Goal: Transaction & Acquisition: Purchase product/service

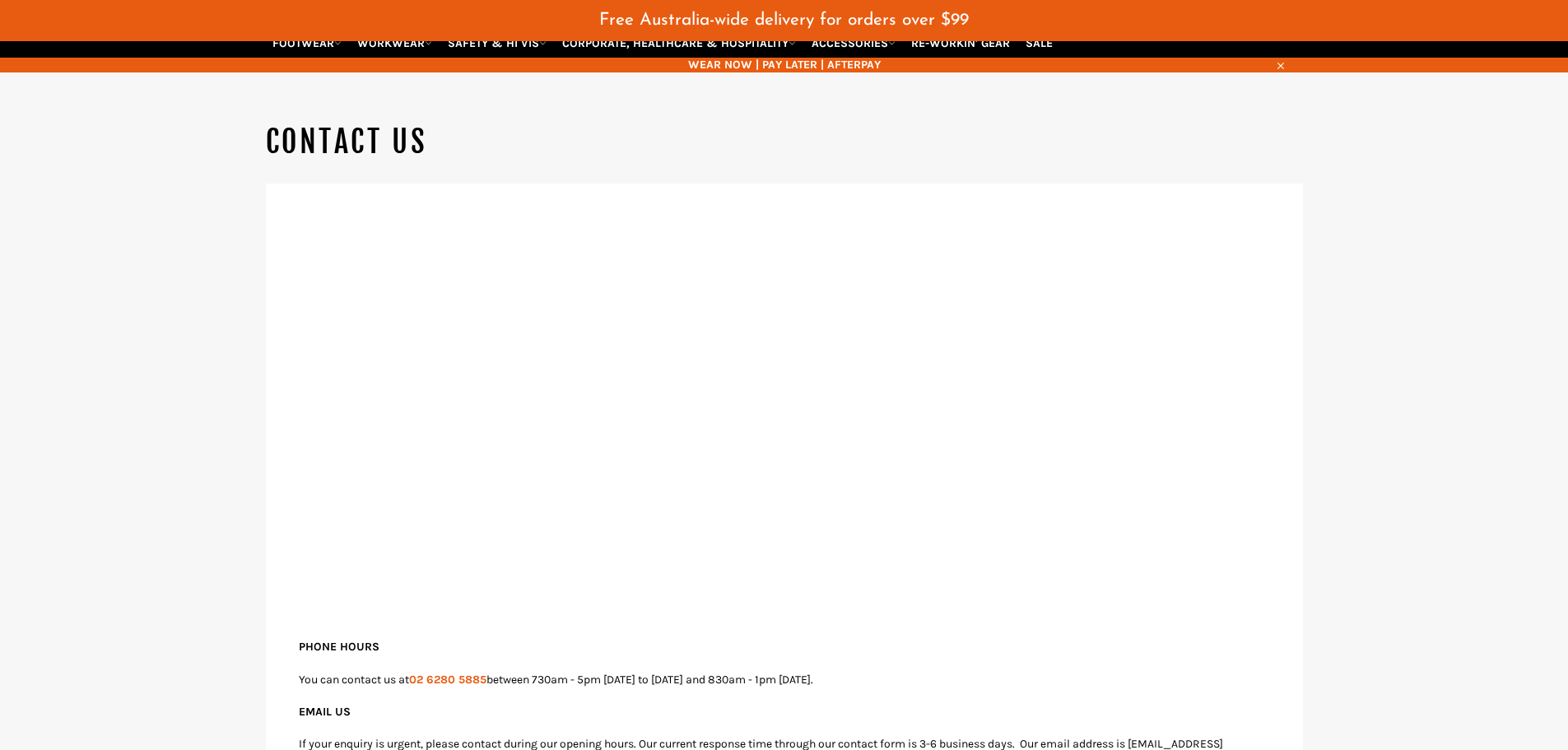
scroll to position [123, 0]
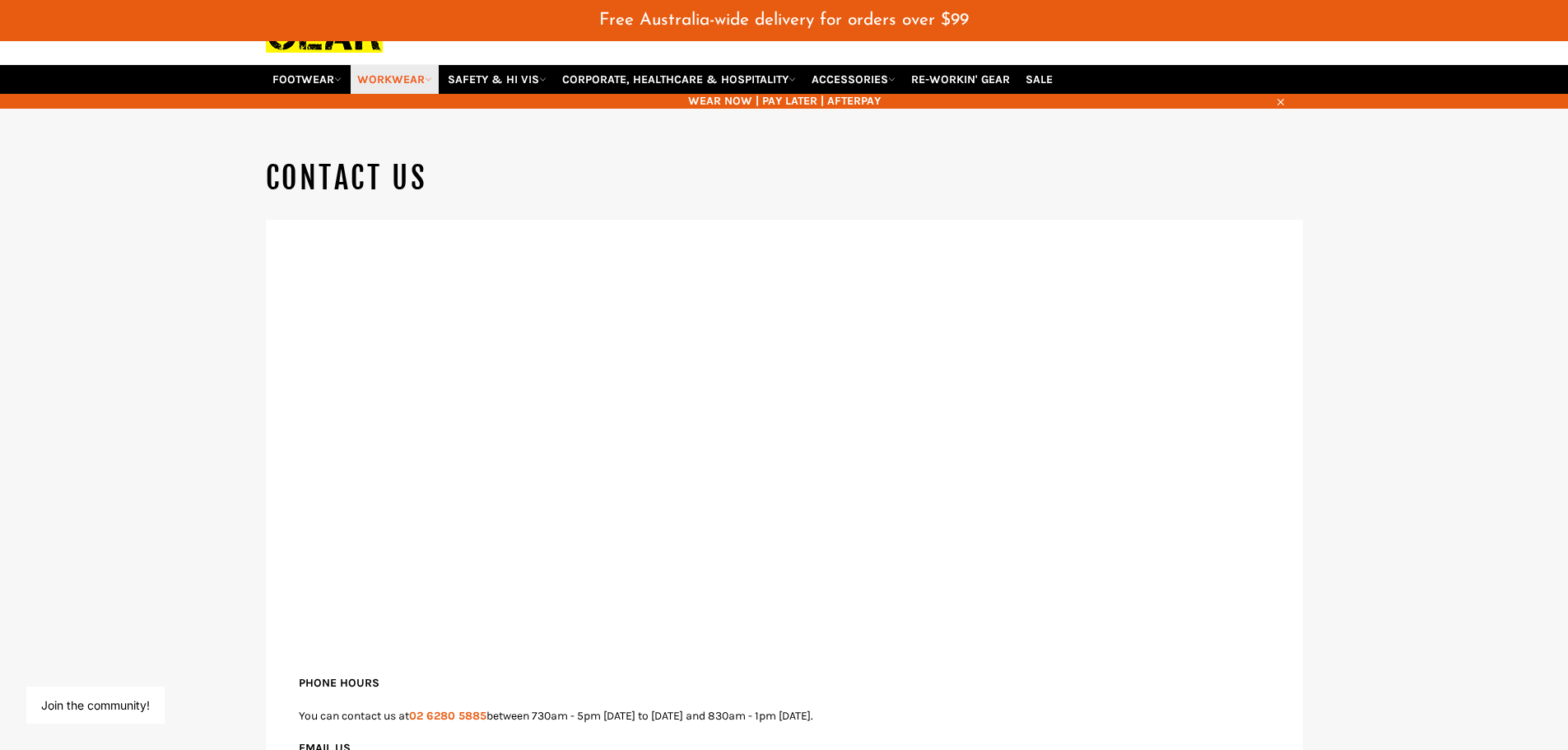
click at [380, 81] on link "WORKWEAR" at bounding box center [395, 80] width 88 height 29
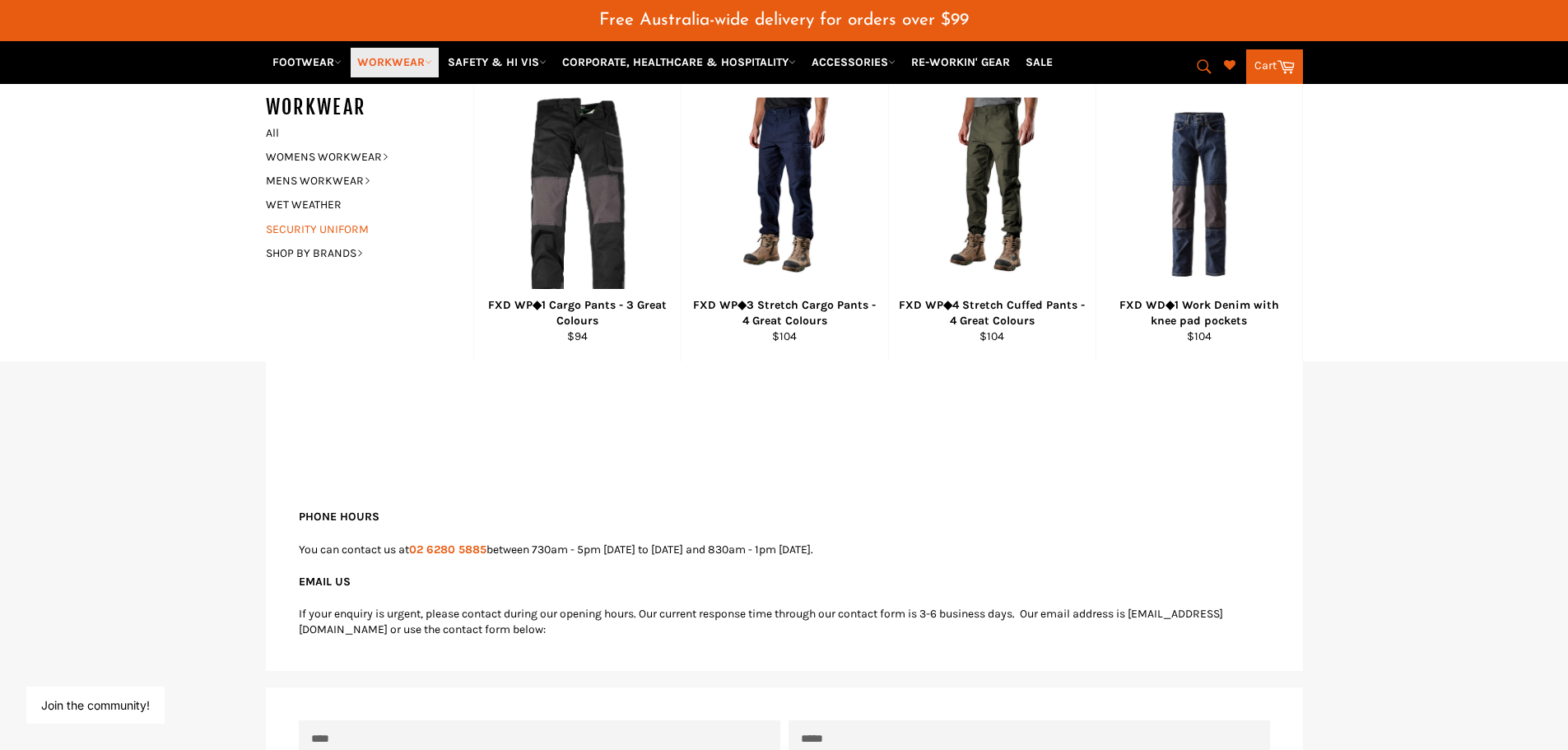
scroll to position [287, 0]
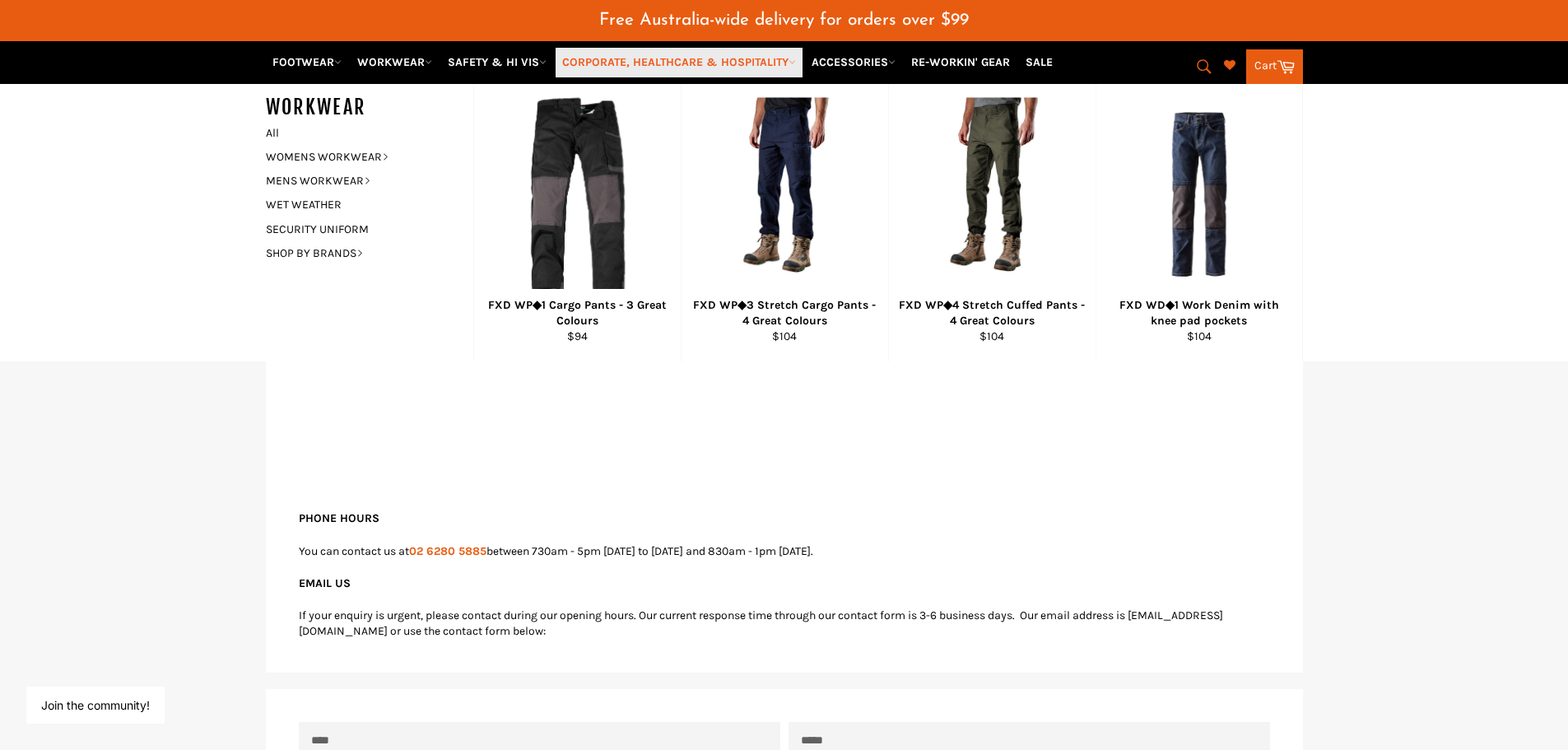
click at [605, 67] on link "CORPORATE, HEALTHCARE & HOSPITALITY" at bounding box center [678, 62] width 246 height 29
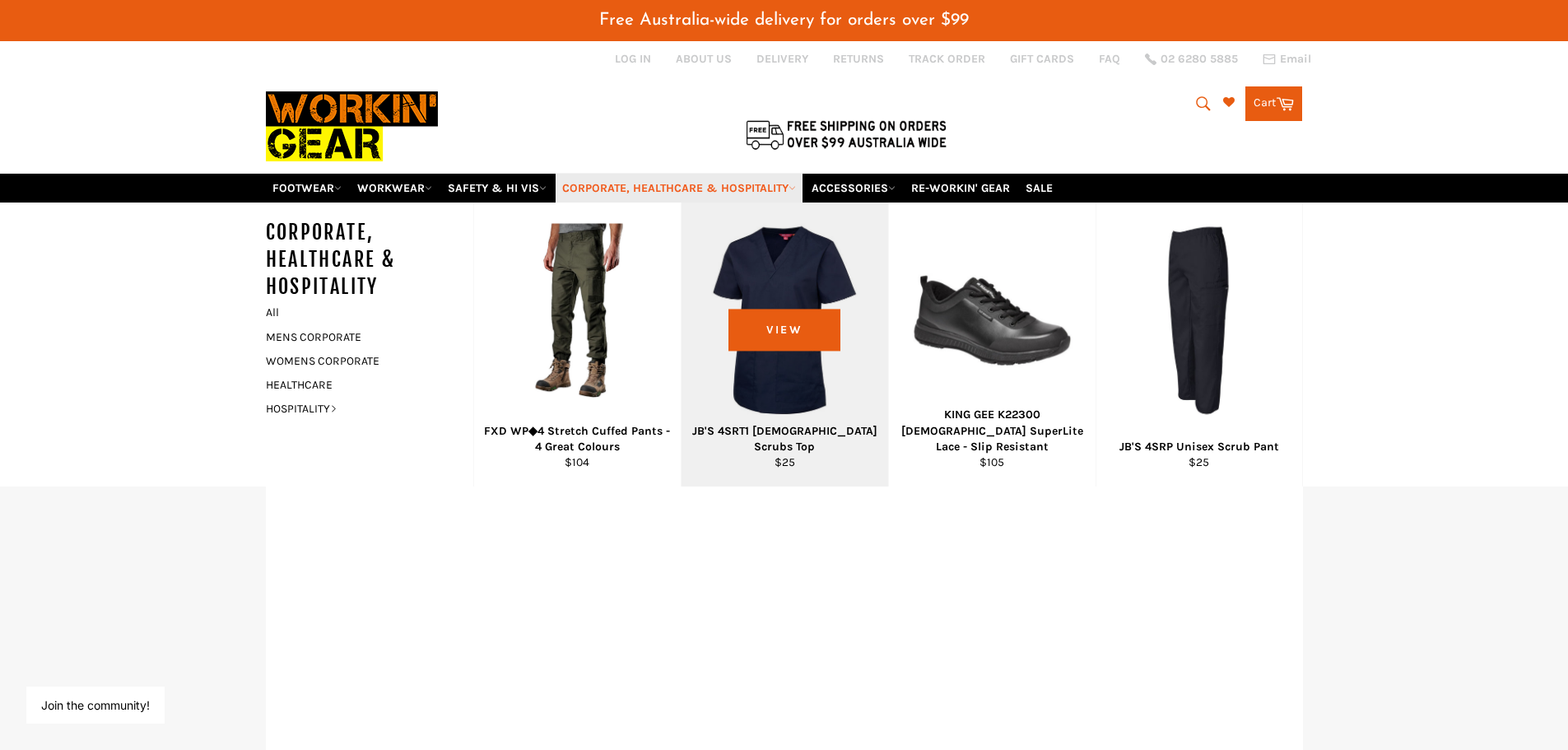
scroll to position [0, 0]
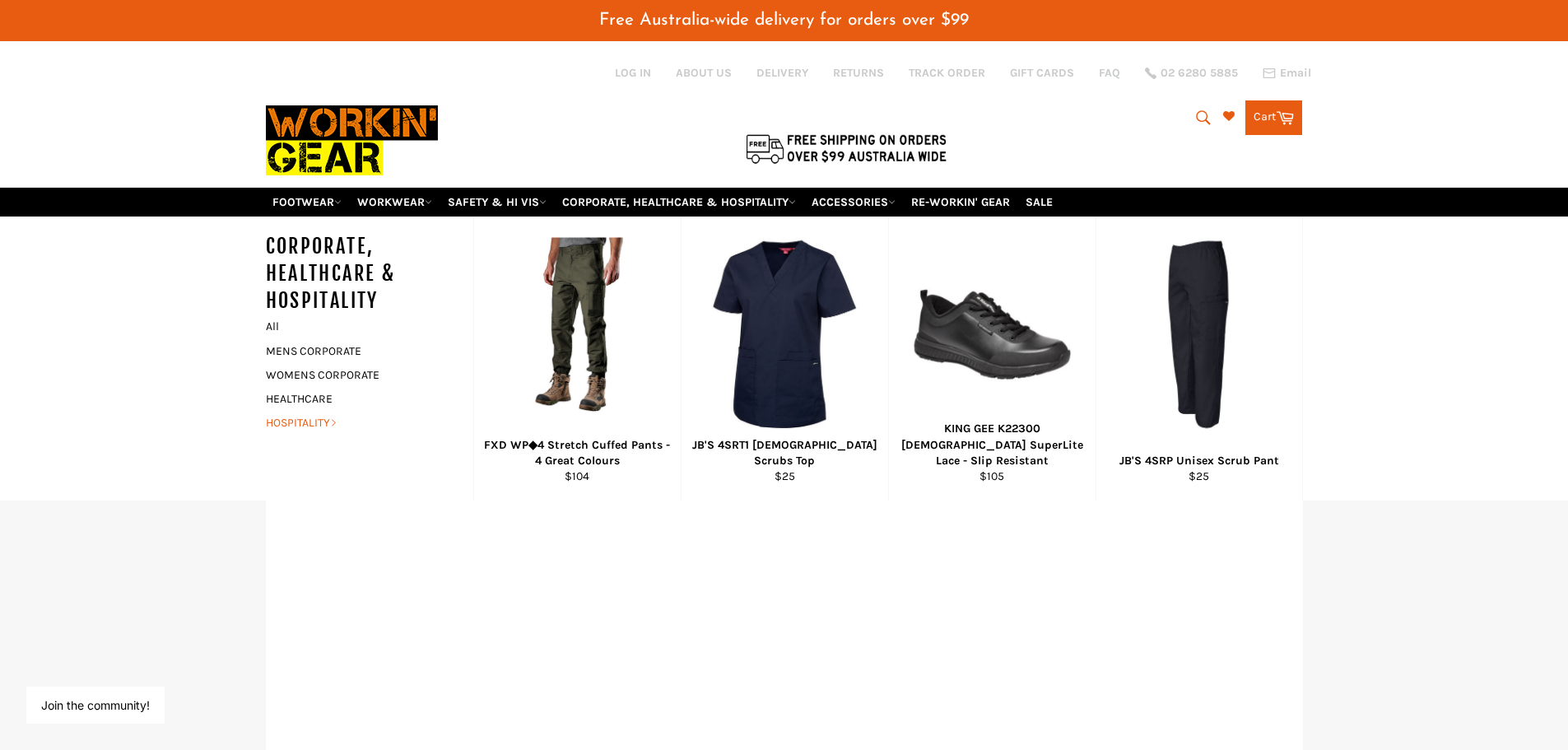
click at [287, 424] on link "HOSPITALITY" at bounding box center [358, 422] width 199 height 24
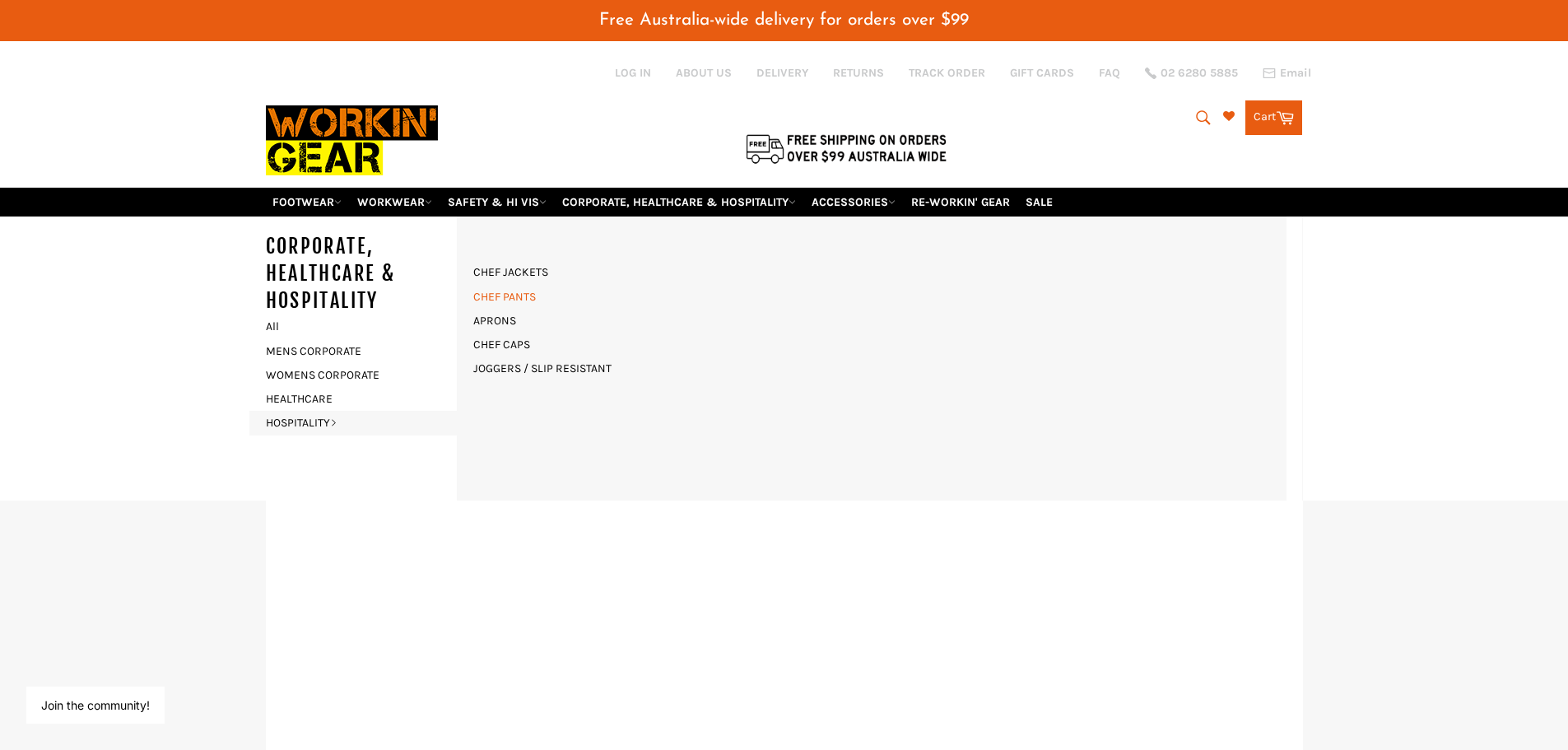
click at [512, 294] on link "CHEF PANTS" at bounding box center [504, 296] width 79 height 24
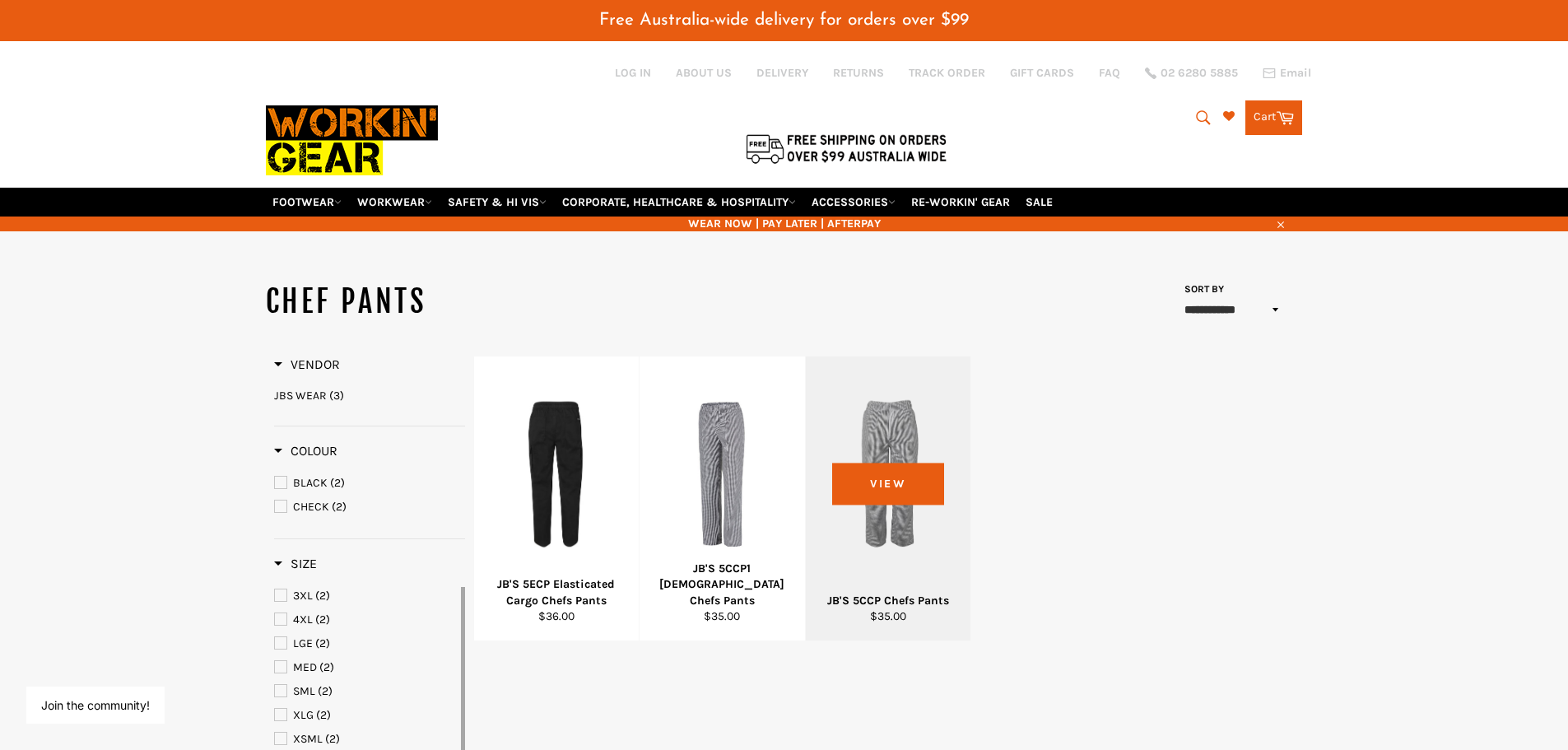
click at [901, 430] on div at bounding box center [889, 474] width 125 height 194
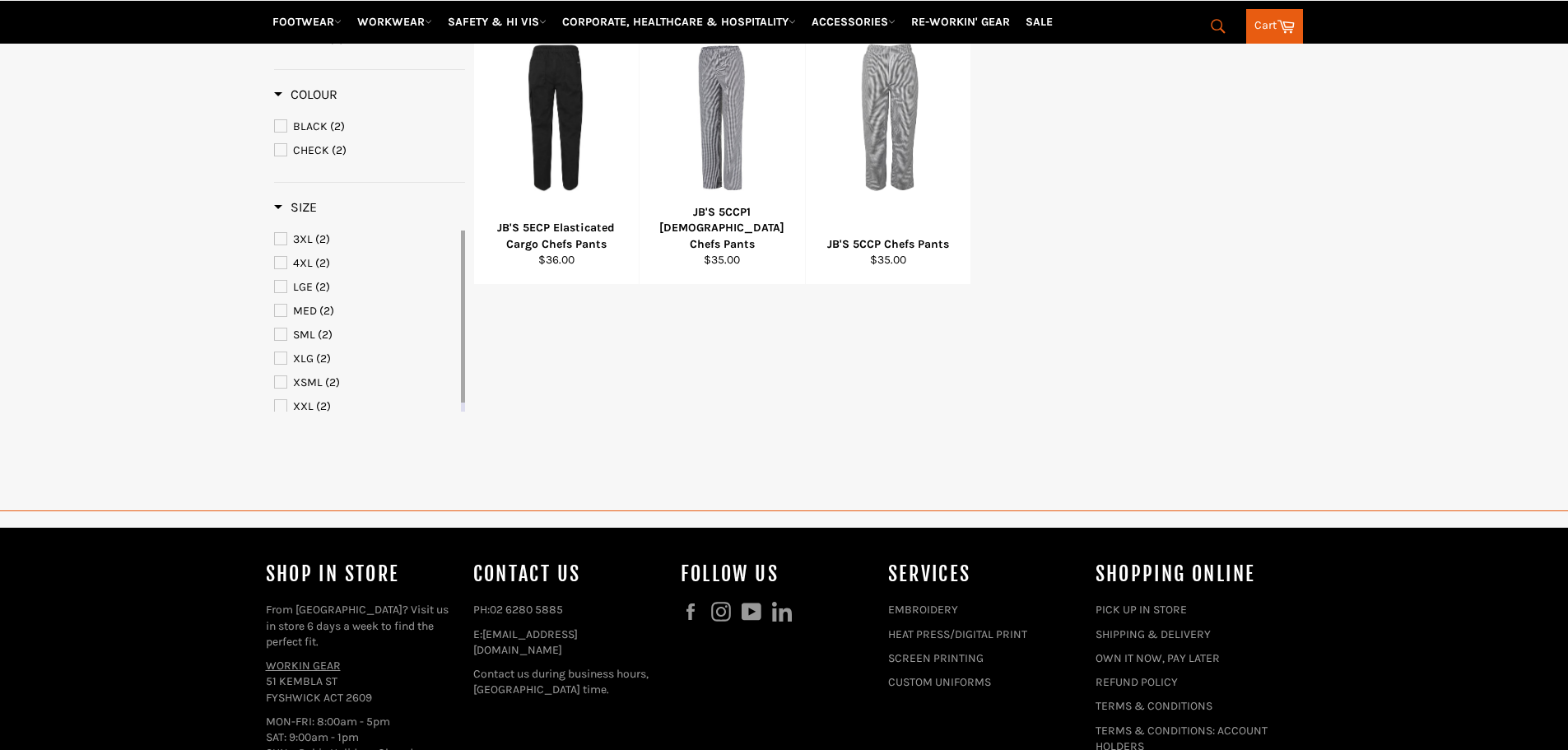
scroll to position [357, 0]
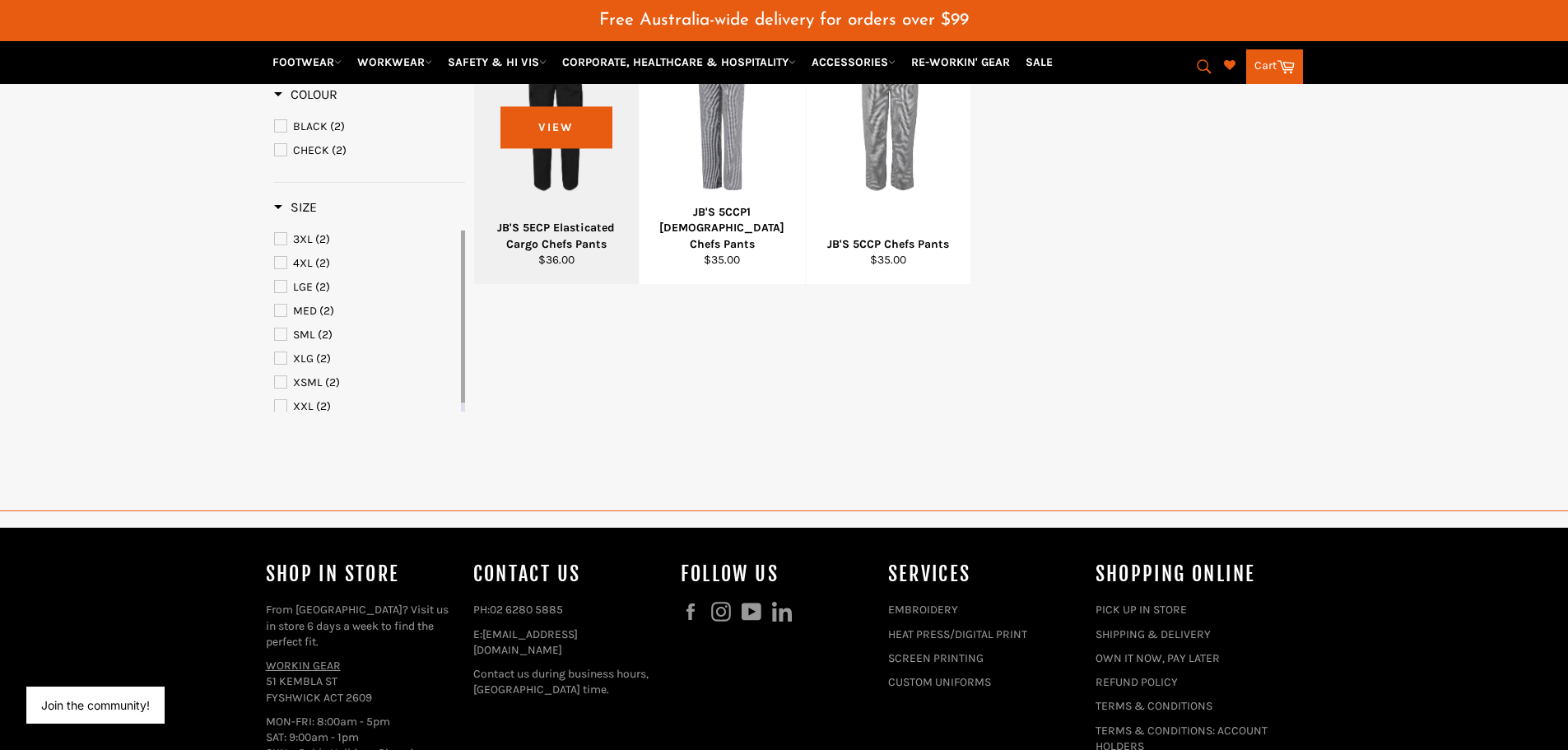
click at [545, 99] on div at bounding box center [557, 117] width 125 height 194
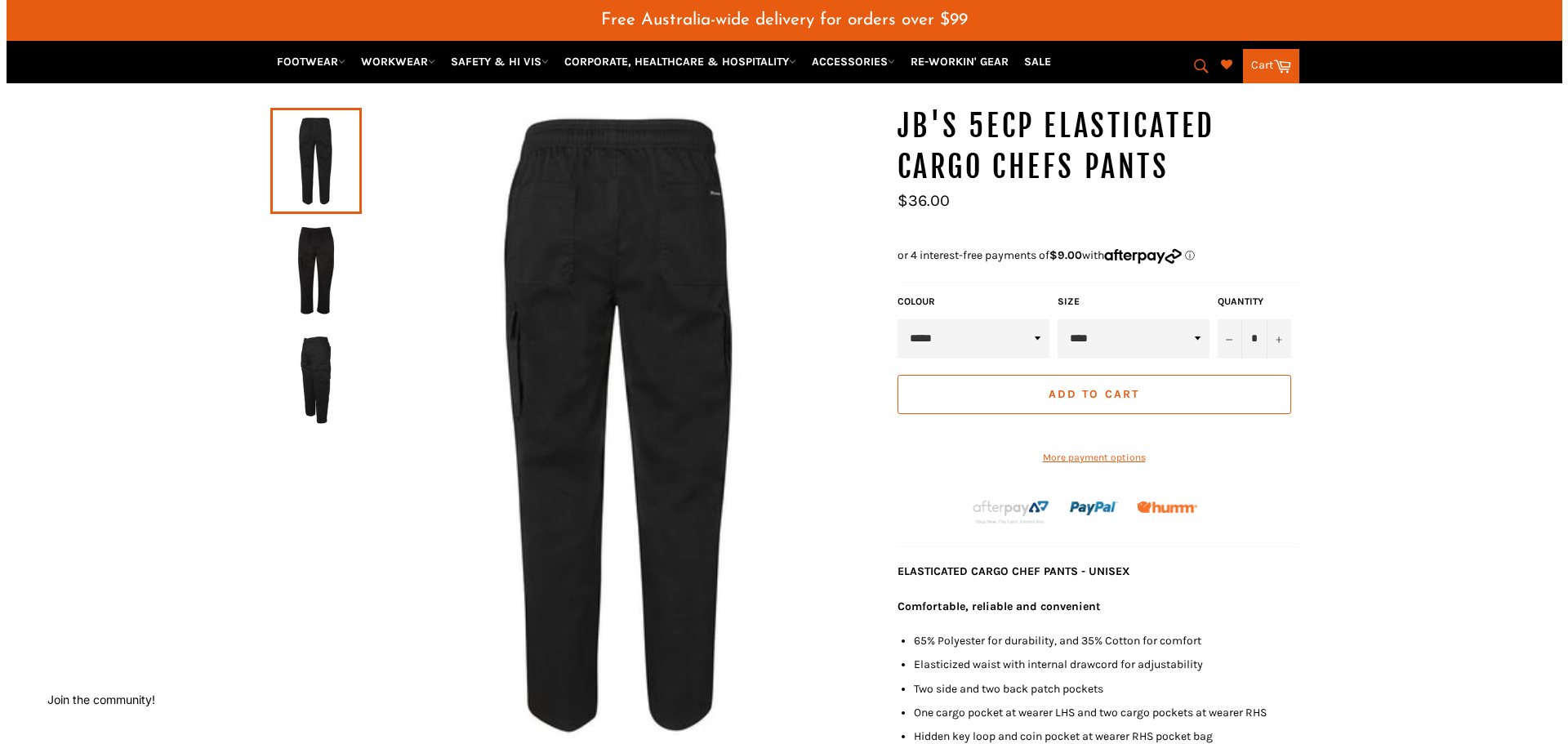
scroll to position [164, 0]
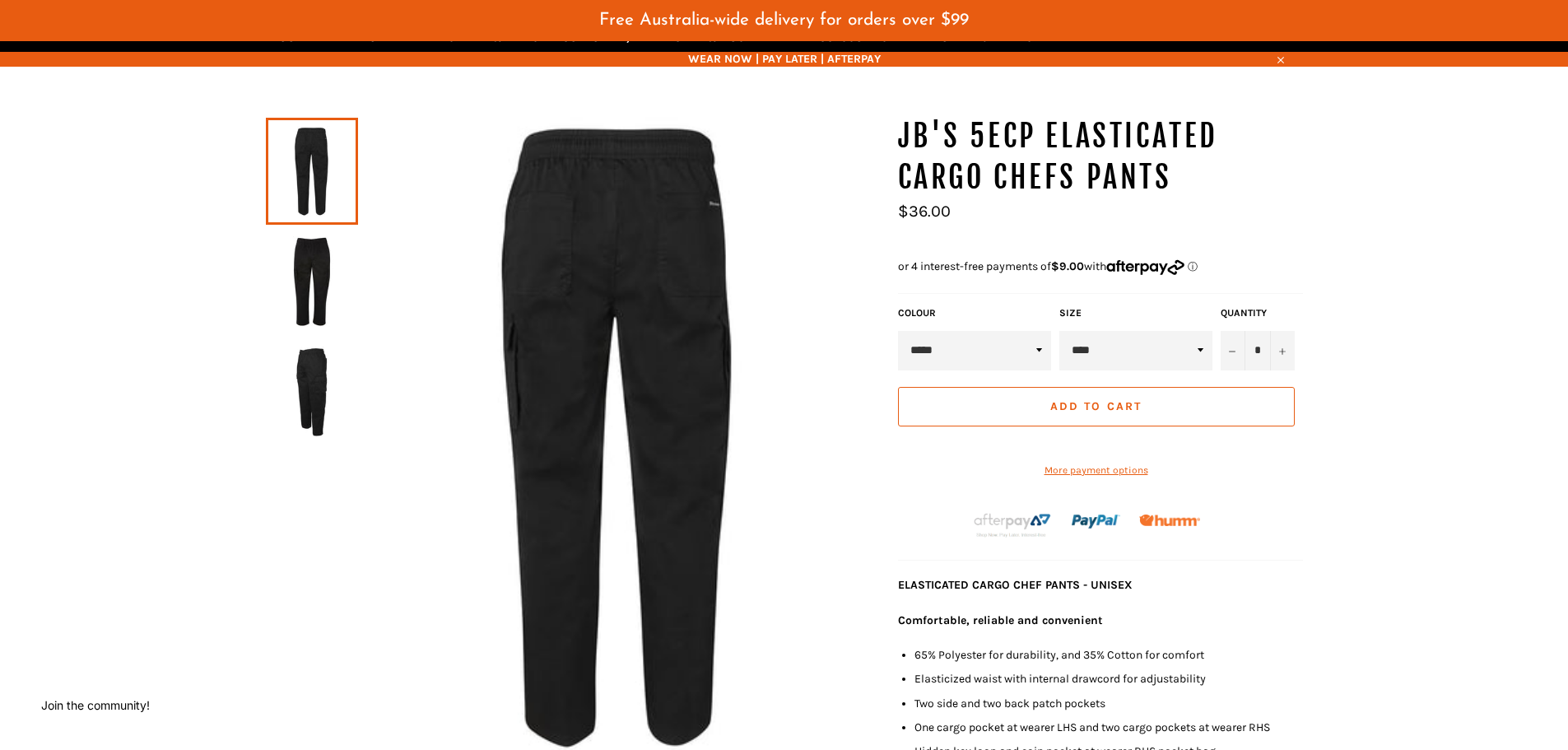
click at [561, 384] on img at bounding box center [620, 435] width 524 height 640
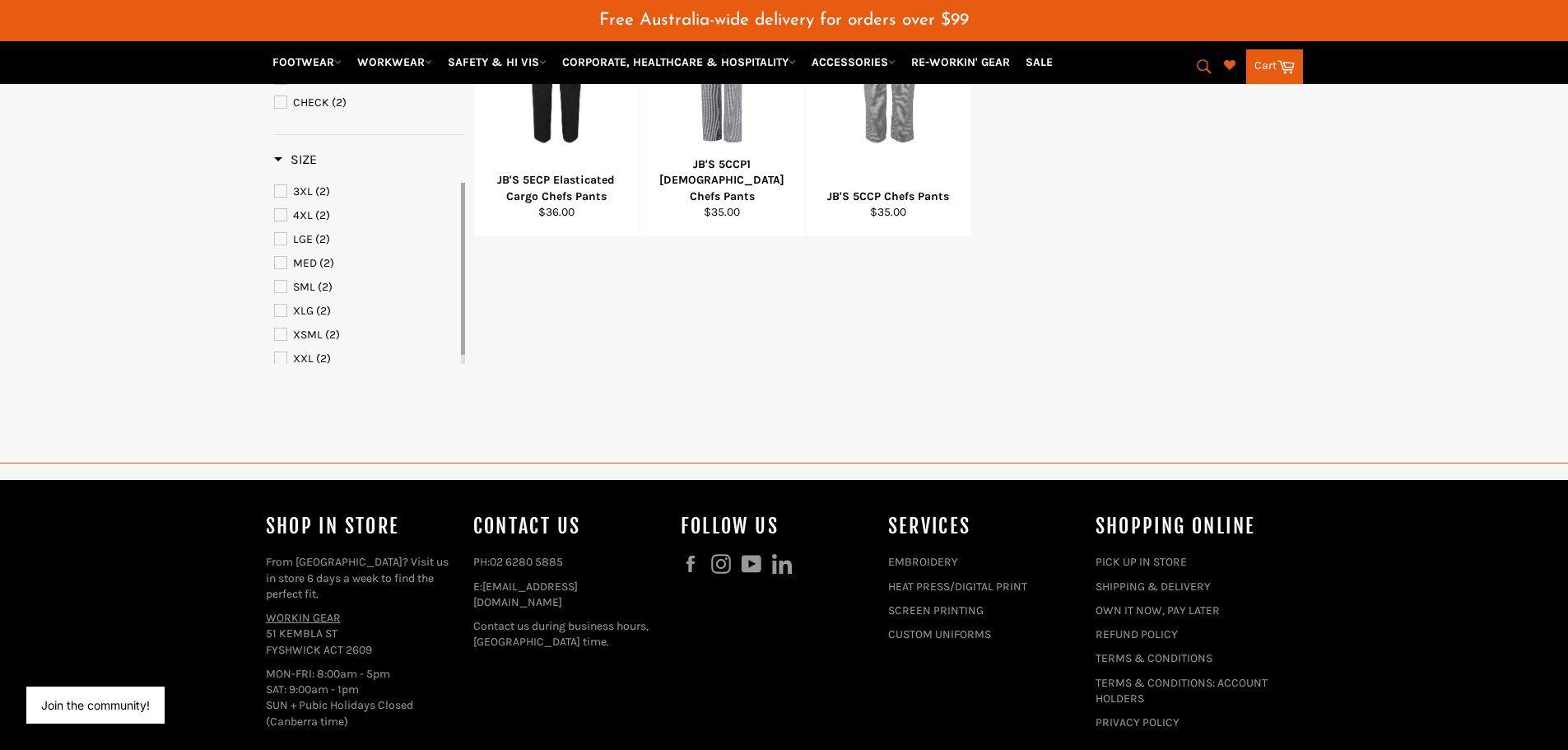
scroll to position [409, 0]
